Goal: Task Accomplishment & Management: Complete application form

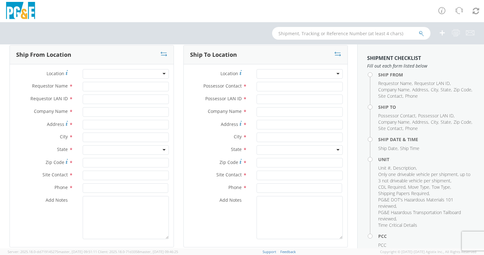
scroll to position [32, 0]
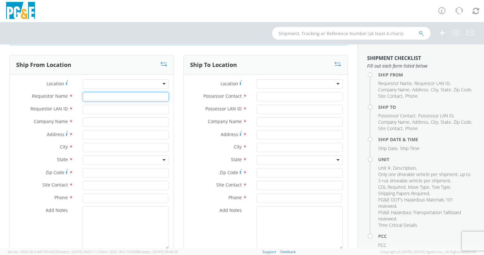
click at [94, 95] on input "Requestor Name *" at bounding box center [126, 96] width 86 height 9
type input "[PERSON_NAME]"
type input "[EMAIL_ADDRESS][DOMAIN_NAME]"
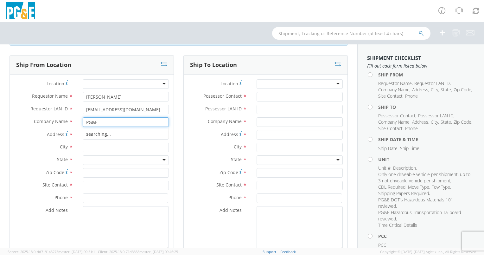
type input "PG&E"
type input "[PERSON_NAME] & CLAY [PERSON_NAME]"
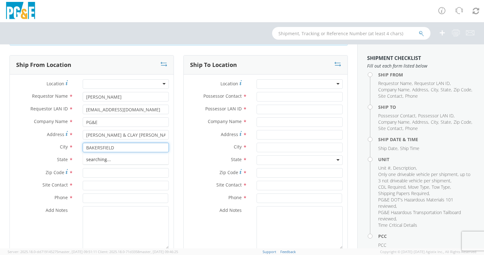
type input "BAKERSFIELD"
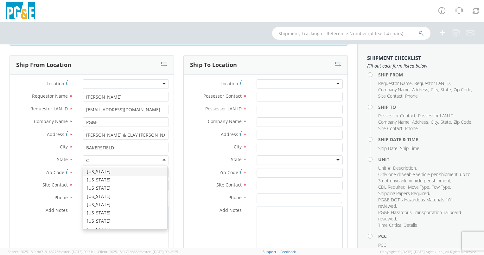
type input "CA"
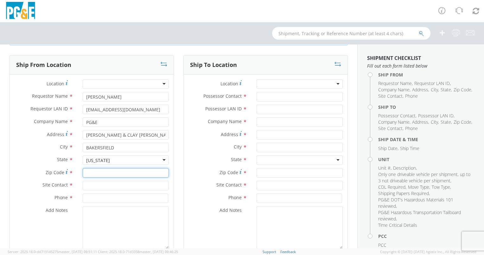
click at [93, 172] on input "Zip Code *" at bounding box center [126, 172] width 86 height 9
type input "93308"
click at [101, 184] on input "text" at bounding box center [126, 184] width 86 height 9
type input "[PERSON_NAME]"
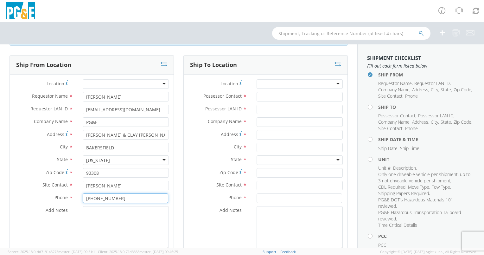
type input "[PHONE_NUMBER]"
type textarea "REQUESTING [PERSON_NAME] TRANSPORTATION"
click at [256, 87] on div at bounding box center [299, 83] width 86 height 9
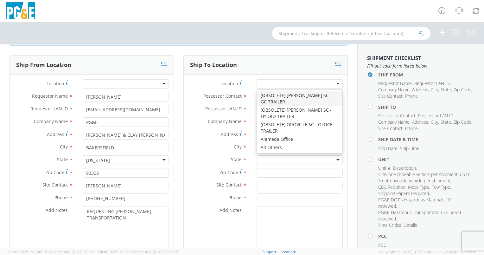
click at [274, 59] on div "Ship To Location" at bounding box center [266, 64] width 164 height 19
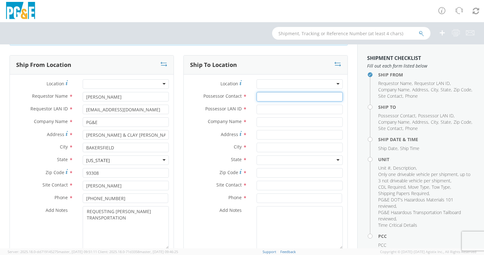
click at [262, 98] on input "Possessor Contact *" at bounding box center [299, 96] width 86 height 9
type input "[PERSON_NAME]"
type input "AJMV"
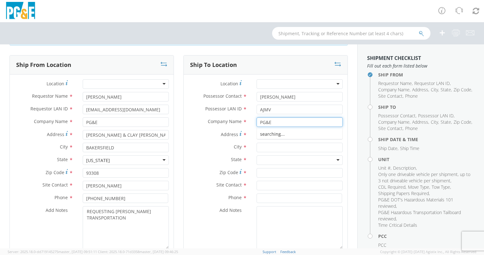
type input "PG&E"
type input "[STREET_ADDRESS]"
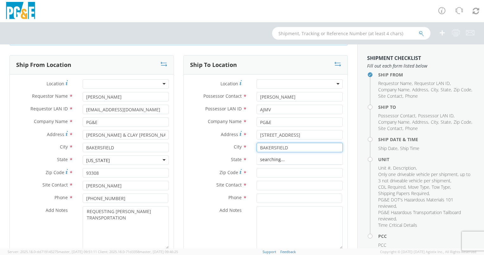
type input "BAKERSFIELD"
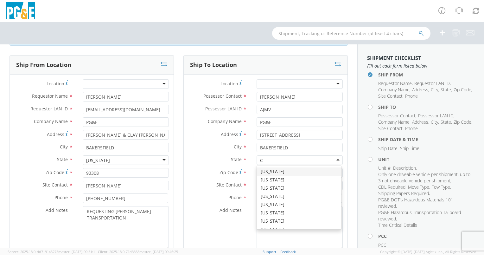
type input "CA"
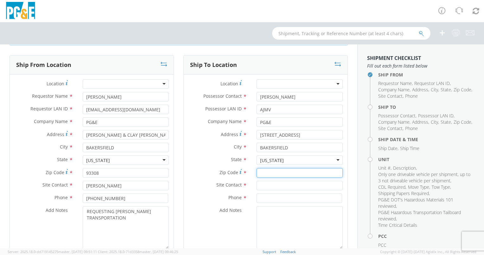
click at [272, 171] on input "Zip Code *" at bounding box center [299, 172] width 86 height 9
type input "93309"
type input "[PERSON_NAME]"
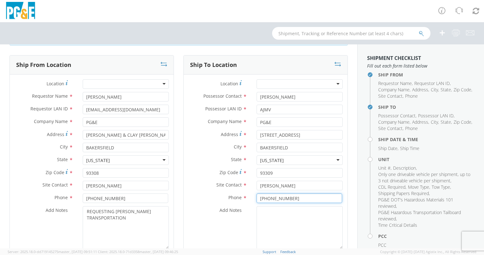
type input "[PHONE_NUMBER]"
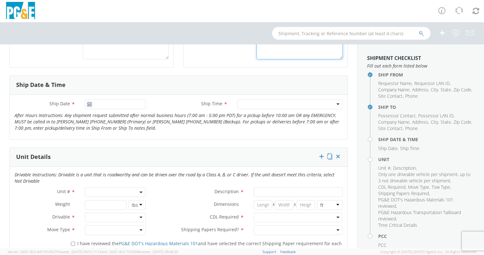
scroll to position [222, 0]
type textarea "REQUESTING [PERSON_NAME] TRANSPORTATION"
click at [125, 103] on input "[DATE]" at bounding box center [115, 103] width 61 height 9
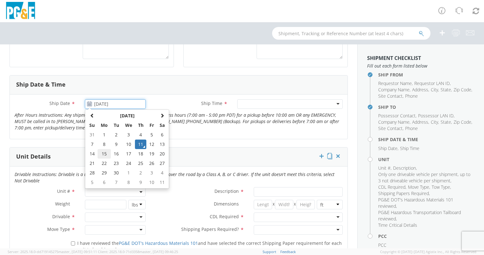
click at [101, 151] on td "15" at bounding box center [104, 153] width 13 height 9
type input "[DATE]"
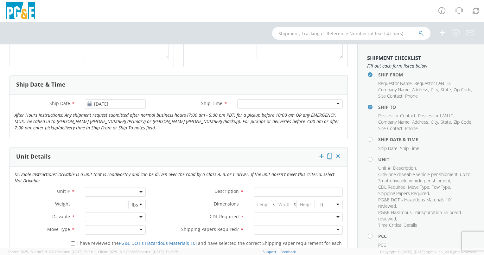
click at [263, 103] on div at bounding box center [289, 103] width 105 height 9
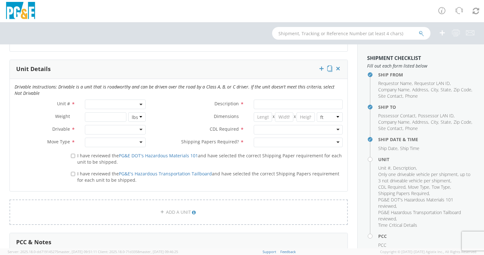
scroll to position [317, 0]
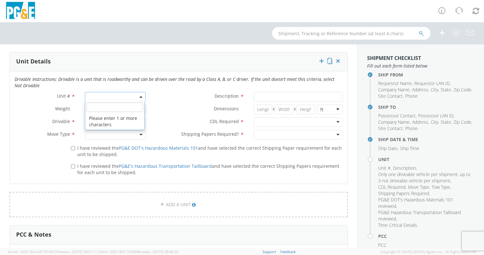
click at [104, 94] on span at bounding box center [115, 96] width 61 height 9
click at [98, 106] on input "search" at bounding box center [114, 106] width 57 height 9
type input "B27877"
type input "LOADER; 1.5 YD>"
select select "B27877"
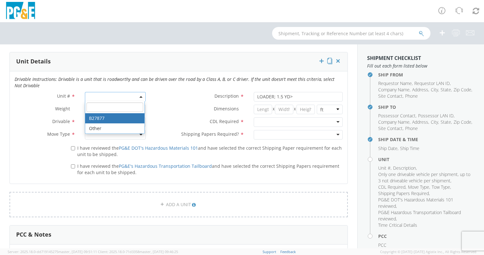
select select "? string: ?"
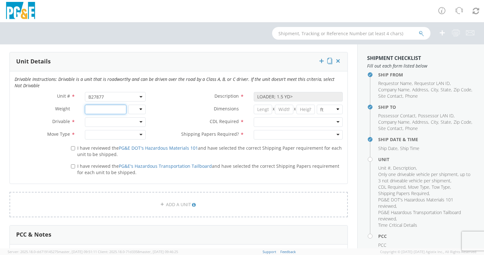
click at [99, 110] on input "number" at bounding box center [105, 108] width 41 height 9
click at [98, 120] on div at bounding box center [115, 121] width 61 height 9
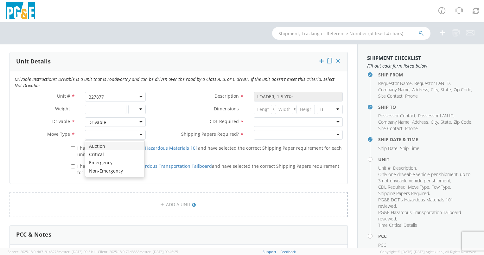
click at [95, 133] on div at bounding box center [115, 134] width 61 height 9
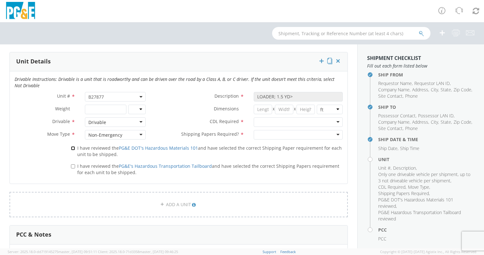
click at [72, 148] on input "I have reviewed the PG&E DOT's Hazardous Materials 101 and have selected the co…" at bounding box center [73, 148] width 4 height 4
checkbox input "true"
click at [72, 165] on input "I have reviewed the PG&E's Hazardous Transportation Tailboard and have selected…" at bounding box center [73, 166] width 4 height 4
checkbox input "true"
click at [270, 123] on div at bounding box center [298, 121] width 89 height 9
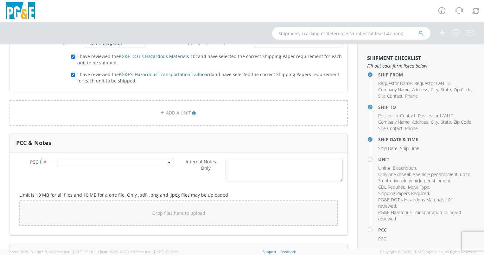
scroll to position [443, 0]
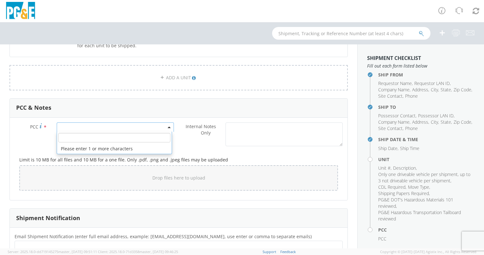
click at [99, 126] on span at bounding box center [115, 126] width 117 height 9
click at [97, 136] on input "number" at bounding box center [114, 137] width 112 height 9
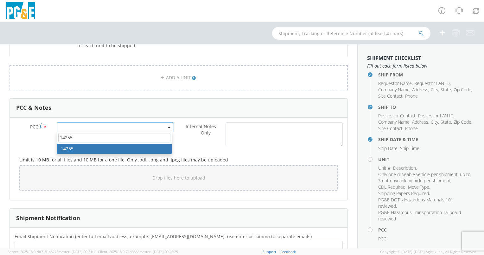
type input "14255"
select select "14255"
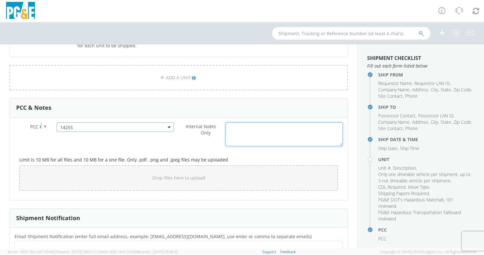
click at [269, 131] on textarea "Internal Notes Only *" at bounding box center [283, 134] width 117 height 24
type textarea "R"
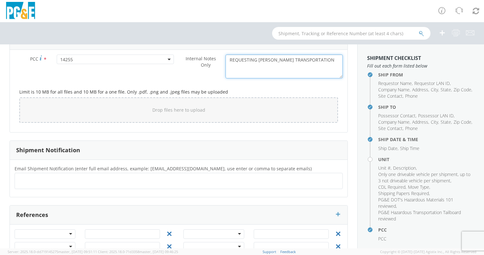
scroll to position [529, 0]
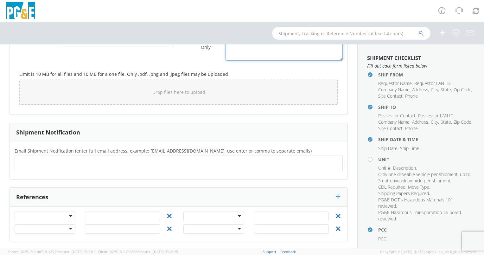
type textarea "REQUESTING [PERSON_NAME] TRANSPORTATION"
click at [43, 161] on ul at bounding box center [178, 163] width 322 height 10
type input "MBGD@PGE/COM"
type input "[EMAIL_ADDRESS][DOMAIN_NAME]"
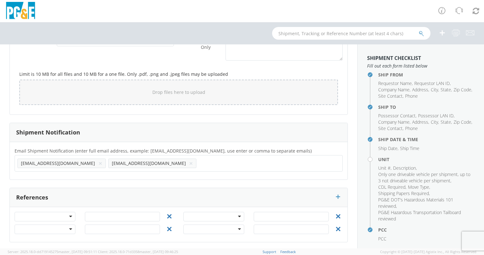
type input "G"
type input "[EMAIL_ADDRESS][DOMAIN_NAME]"
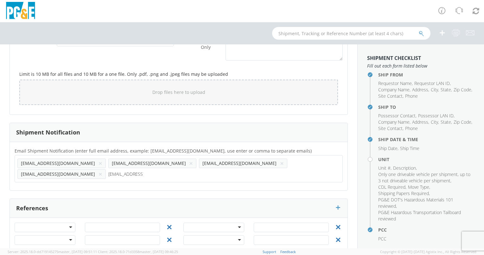
type input "[EMAIL_ADDRESS][DOMAIN_NAME]"
click at [69, 222] on div at bounding box center [45, 226] width 61 height 9
click at [104, 222] on input "text" at bounding box center [122, 226] width 75 height 9
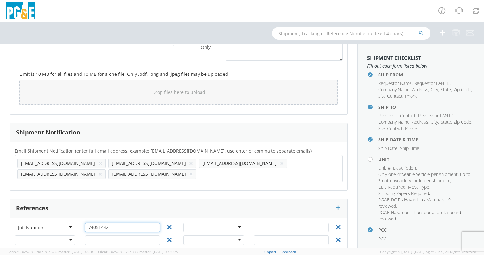
type input "74051442"
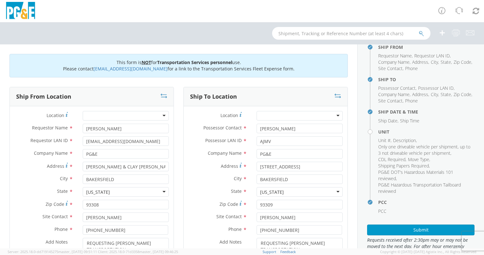
scroll to position [47, 0]
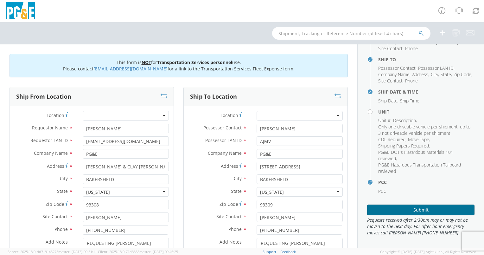
click at [415, 211] on button "Submit" at bounding box center [420, 209] width 107 height 11
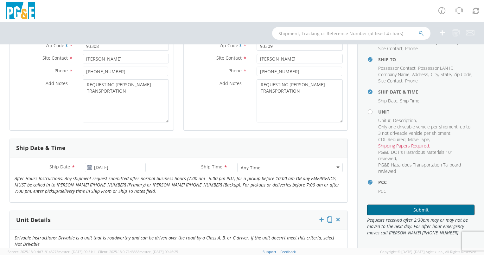
scroll to position [285, 0]
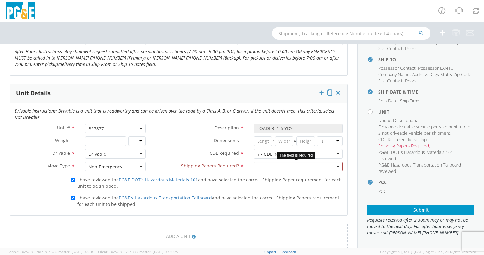
click at [274, 167] on div at bounding box center [298, 165] width 89 height 9
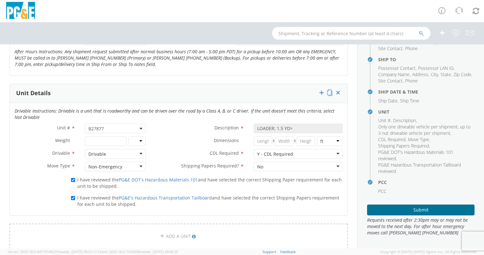
click at [405, 209] on button "Submit" at bounding box center [420, 209] width 107 height 11
